Goal: Check status: Check status

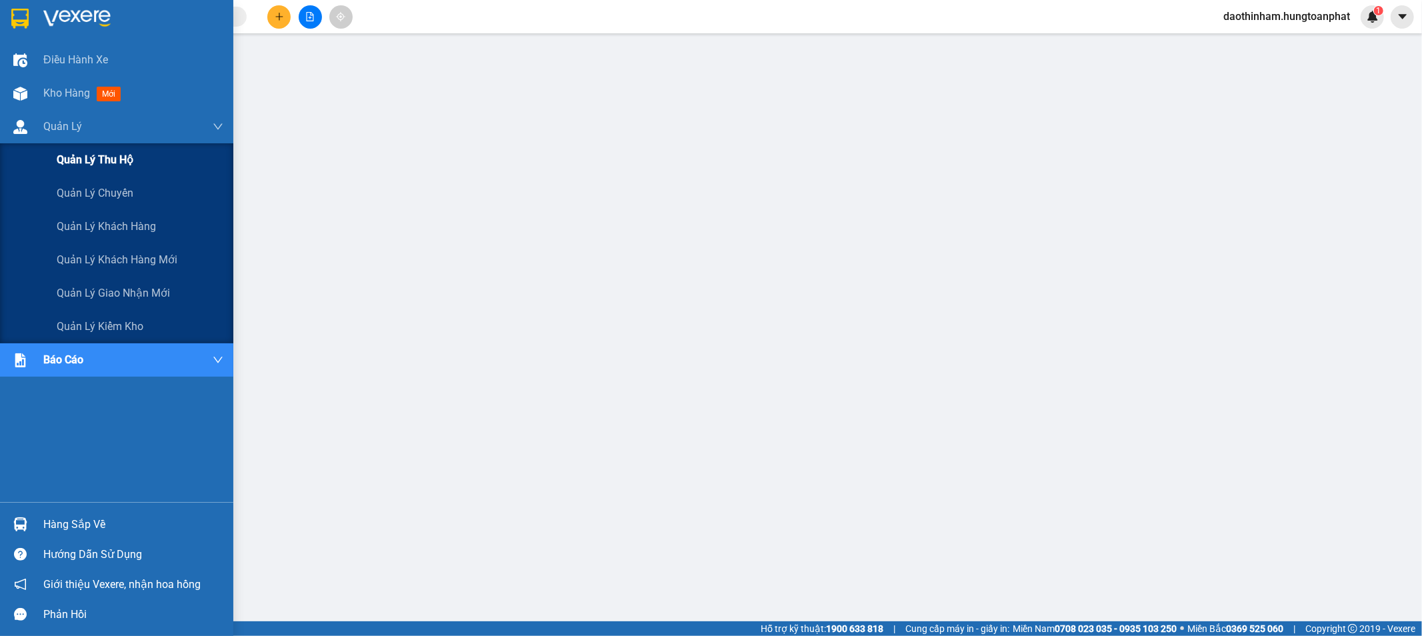
click at [92, 164] on span "Quản lý thu hộ" at bounding box center [95, 159] width 77 height 17
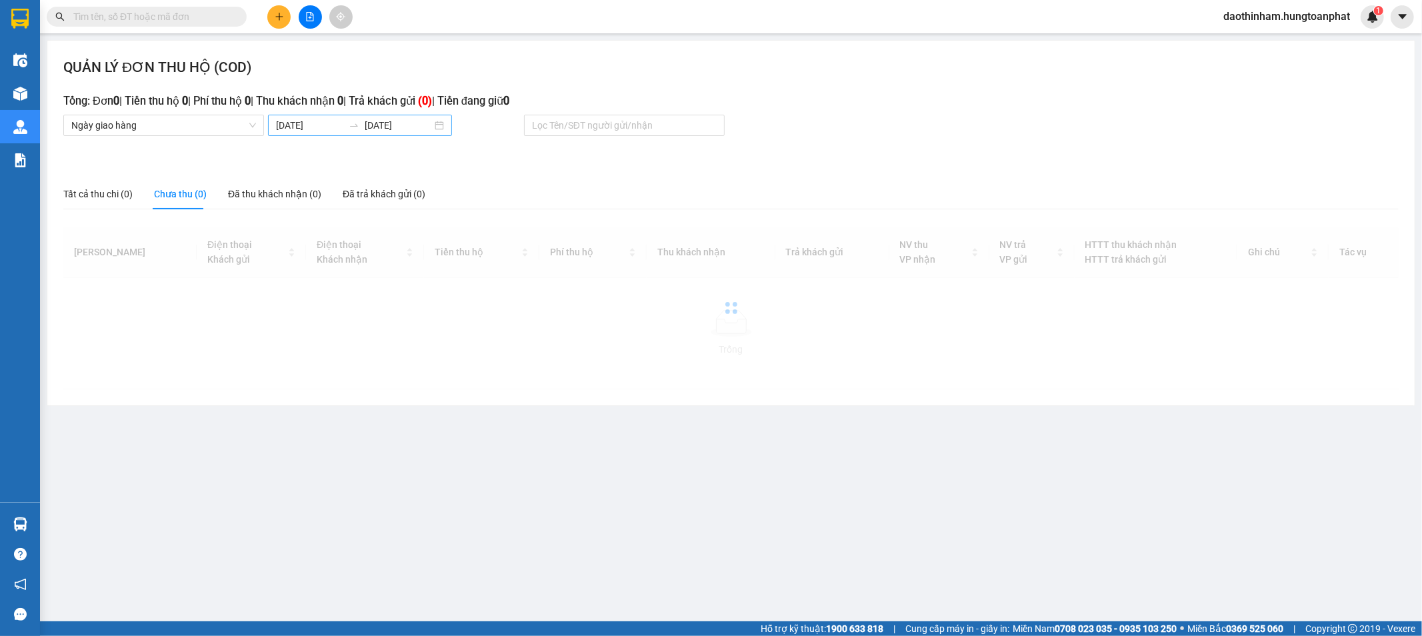
click at [324, 125] on input "[DATE]" at bounding box center [309, 125] width 67 height 15
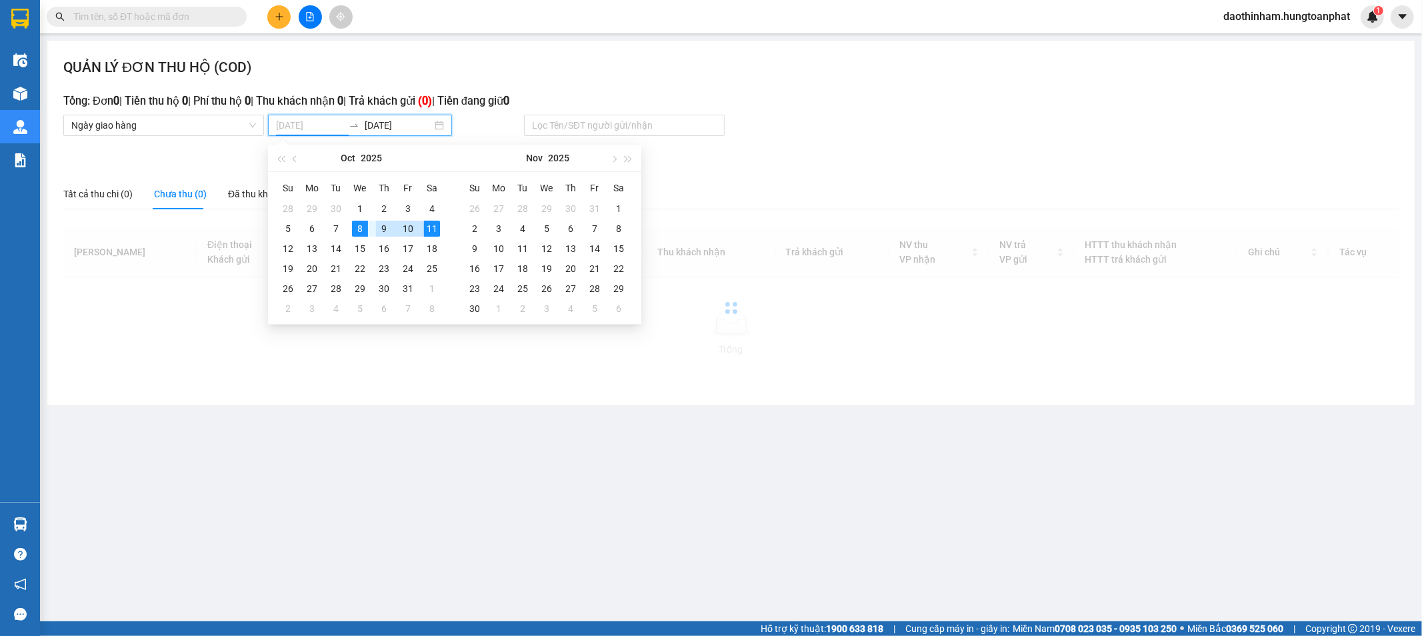
type input "[DATE]"
click at [357, 231] on div "8" at bounding box center [360, 229] width 16 height 16
type input "[DATE]"
click at [410, 227] on div "10" at bounding box center [408, 229] width 16 height 16
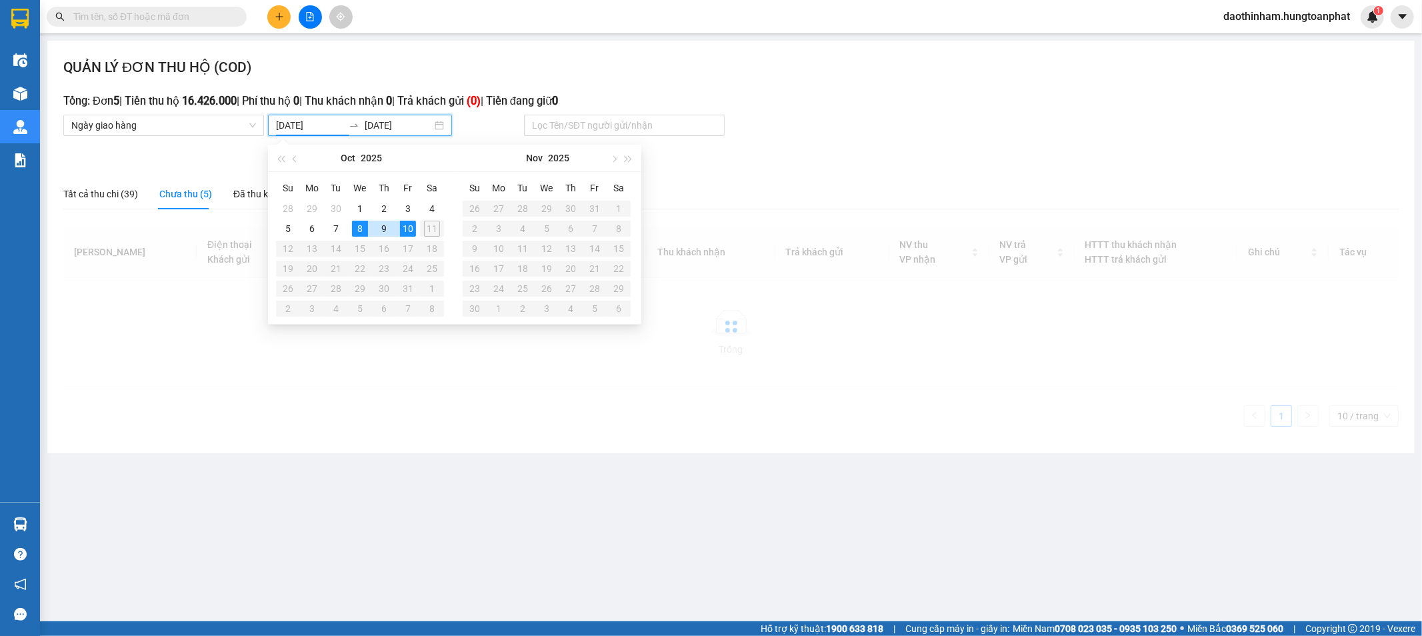
click at [410, 227] on div "10" at bounding box center [408, 229] width 16 height 16
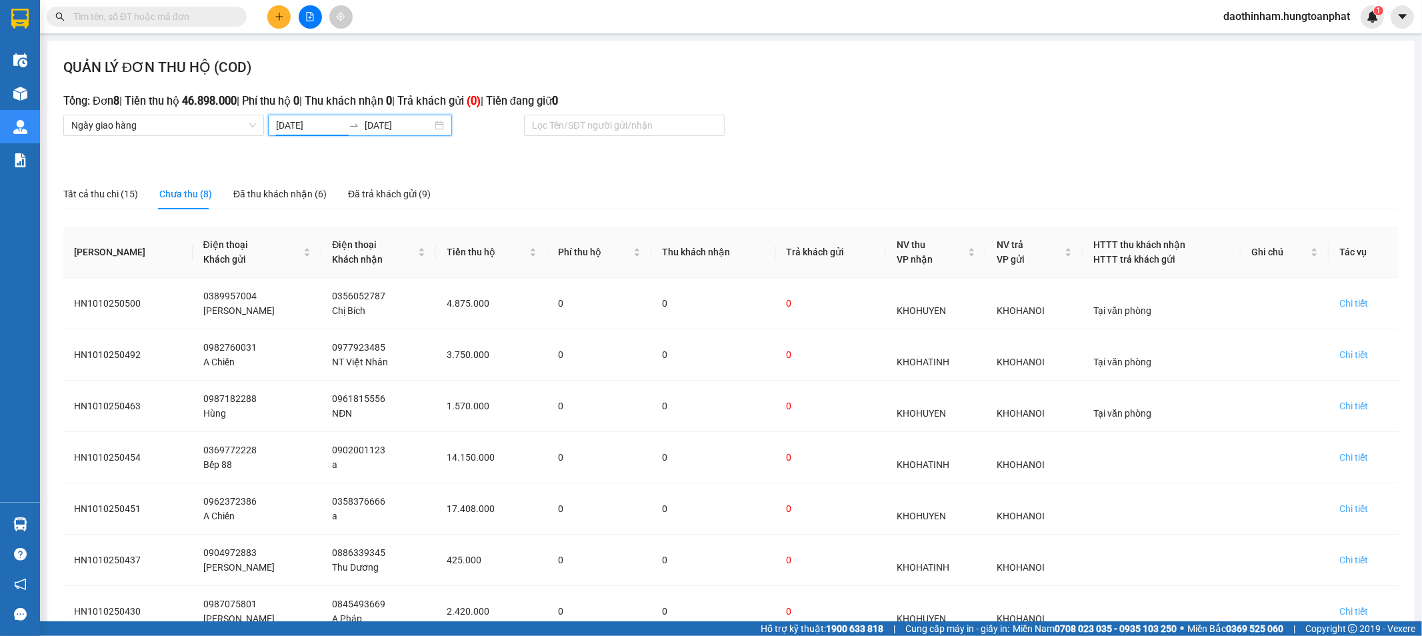
click at [305, 132] on input "[DATE]" at bounding box center [309, 125] width 67 height 15
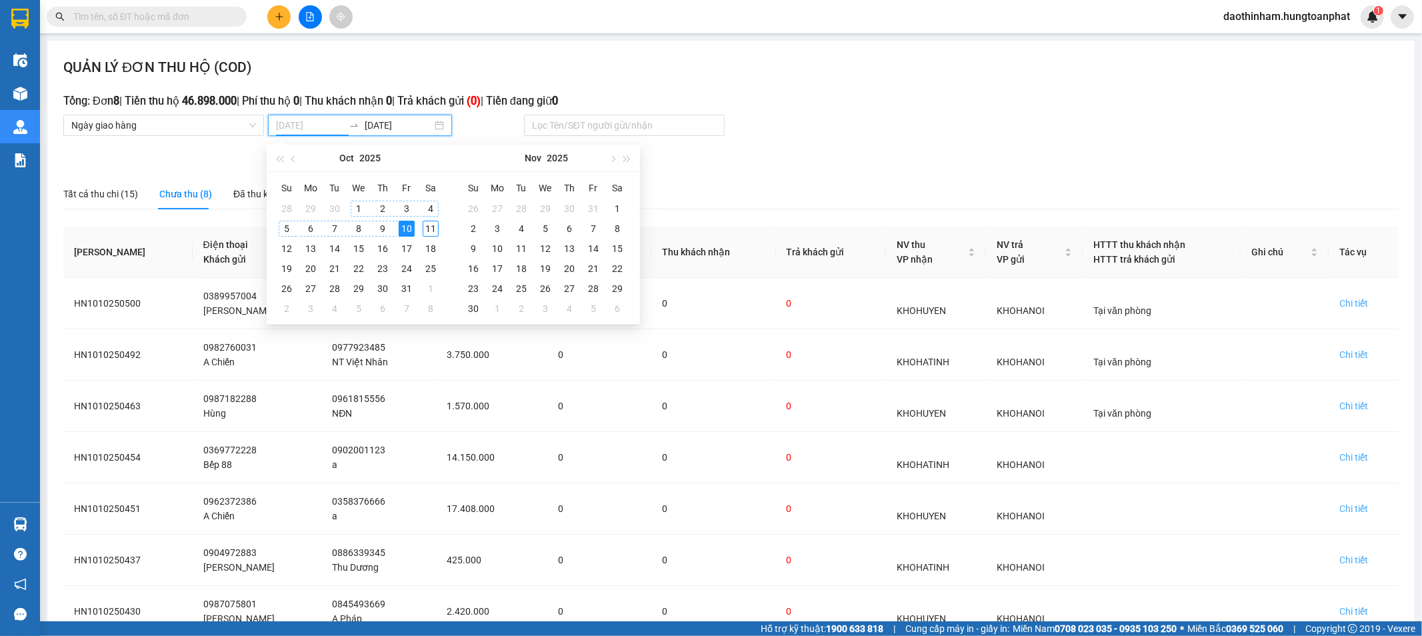
type input "[DATE]"
click at [409, 231] on div "10" at bounding box center [407, 229] width 16 height 16
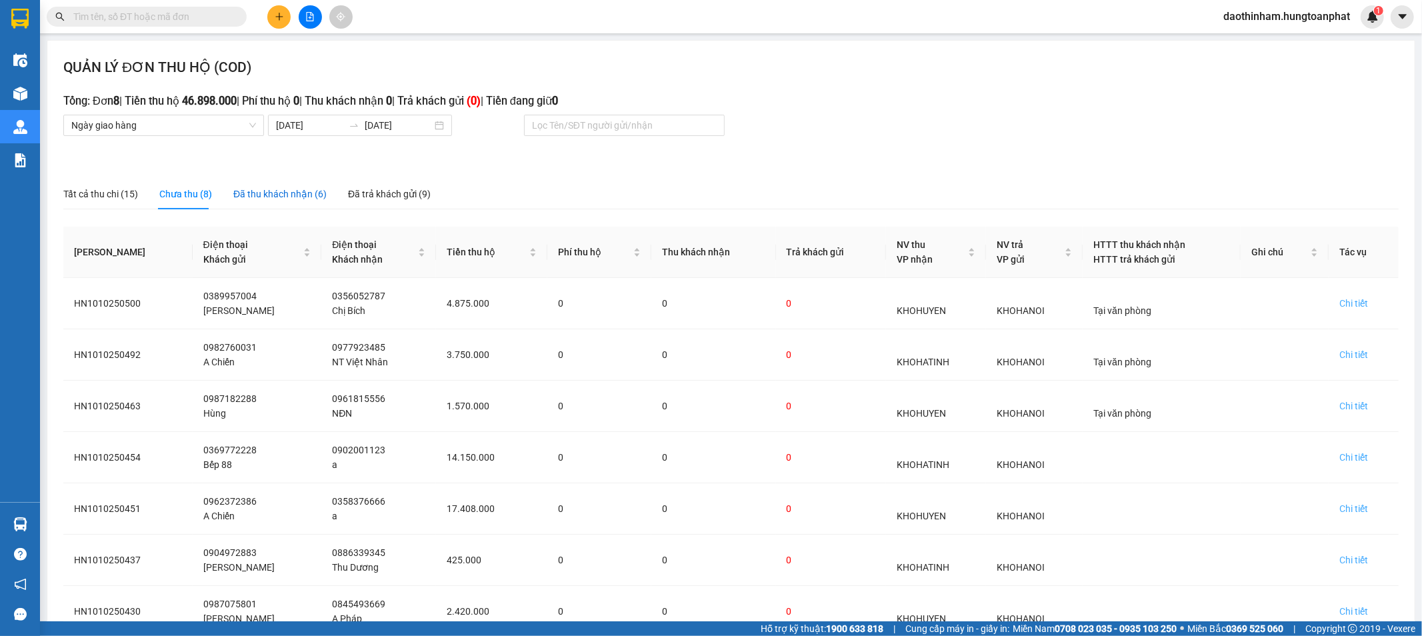
click at [289, 195] on div "Đã thu khách nhận (6)" at bounding box center [279, 194] width 93 height 15
